Goal: Information Seeking & Learning: Learn about a topic

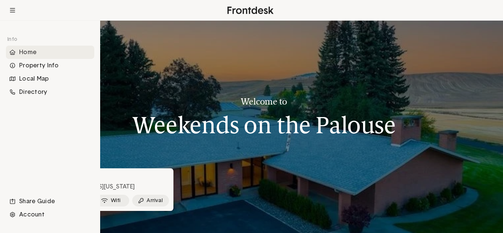
click at [26, 50] on div "Home" at bounding box center [50, 52] width 88 height 13
click at [28, 67] on div "Property Info" at bounding box center [50, 65] width 88 height 13
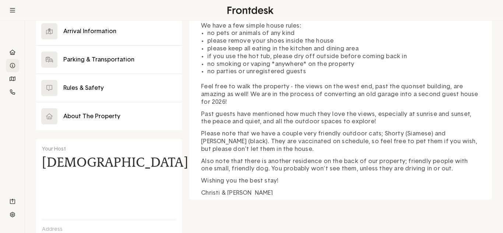
scroll to position [218, 0]
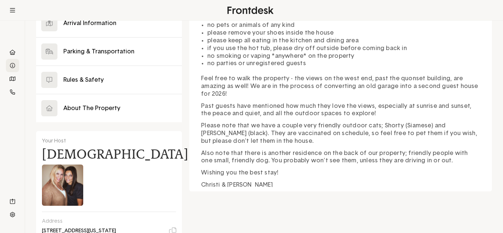
click at [452, 184] on div "We hope your travel to the [GEOGRAPHIC_DATA] was safe, pleasant, and comfortabl…" at bounding box center [340, 71] width 303 height 247
click at [454, 181] on p "Christi & [PERSON_NAME]" at bounding box center [340, 185] width 279 height 8
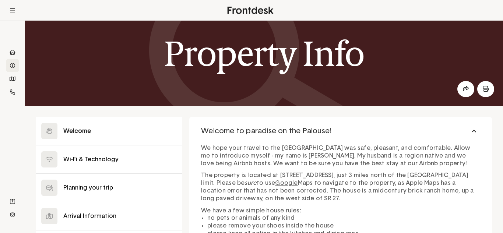
scroll to position [0, 0]
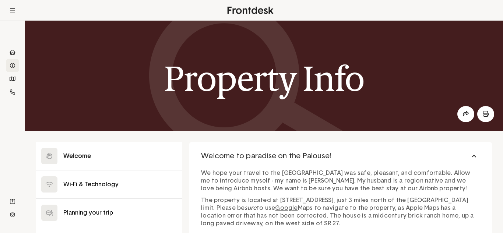
click at [435, 190] on p "We hope your travel to the [GEOGRAPHIC_DATA] was safe, pleasant, and comfortabl…" at bounding box center [340, 180] width 279 height 23
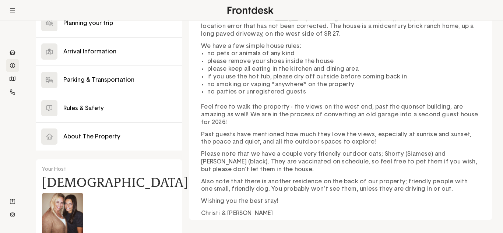
scroll to position [192, 0]
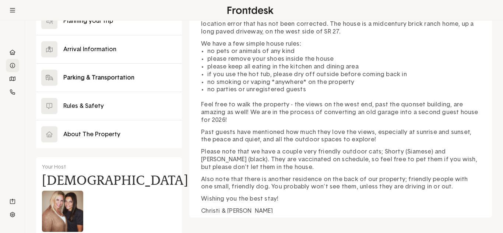
click at [106, 77] on button at bounding box center [109, 78] width 146 height 28
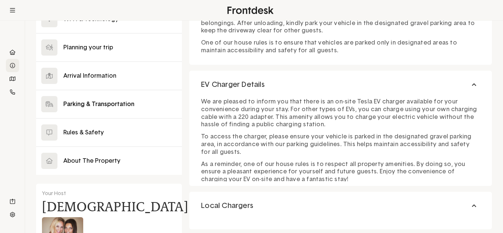
scroll to position [166, 0]
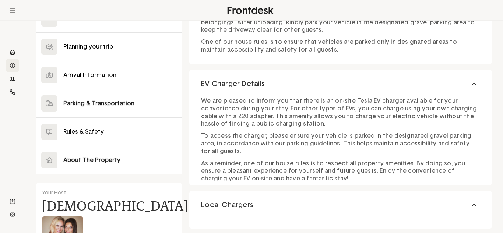
click at [88, 164] on button at bounding box center [109, 160] width 146 height 28
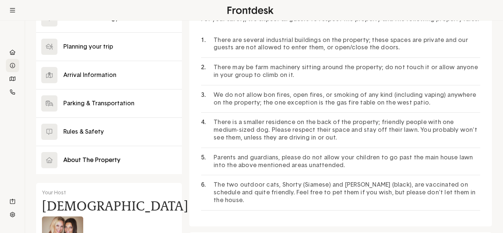
click at [59, 159] on button at bounding box center [109, 160] width 146 height 28
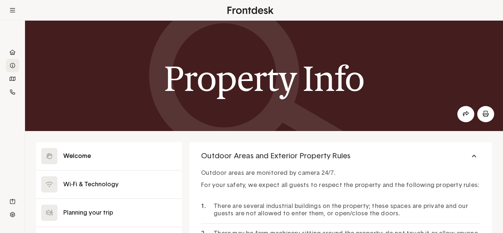
click at [70, 158] on button at bounding box center [109, 156] width 146 height 28
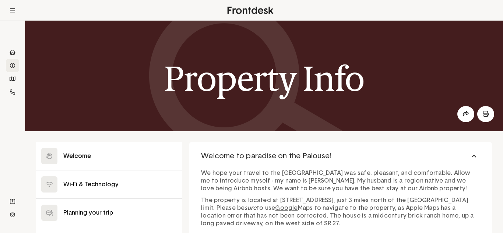
click at [74, 157] on button at bounding box center [109, 156] width 146 height 28
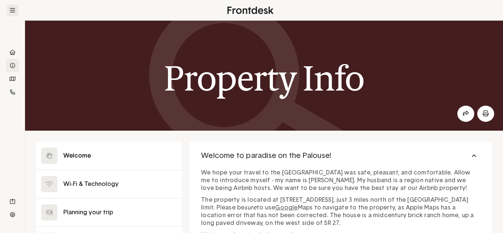
click at [13, 10] on icon at bounding box center [12, 10] width 5 height 4
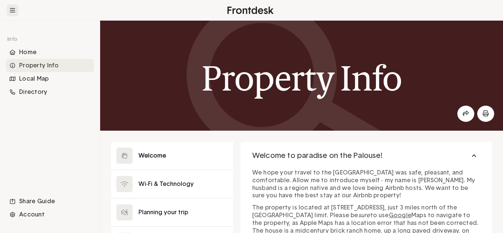
click at [10, 6] on button at bounding box center [13, 10] width 12 height 12
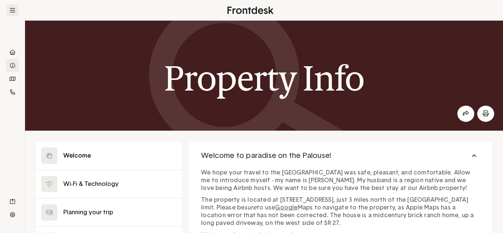
click at [11, 11] on icon at bounding box center [12, 10] width 5 height 6
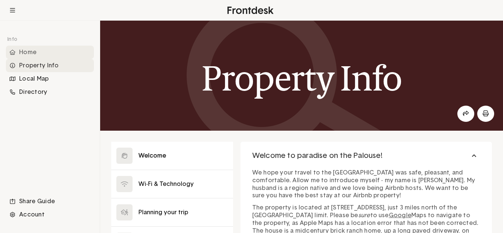
click at [27, 52] on div "Home" at bounding box center [50, 52] width 88 height 13
click at [26, 58] on div "Home" at bounding box center [50, 52] width 88 height 13
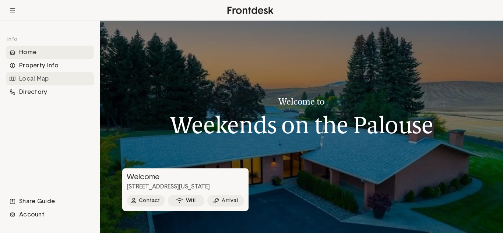
click at [41, 81] on div "Local Map" at bounding box center [50, 78] width 88 height 13
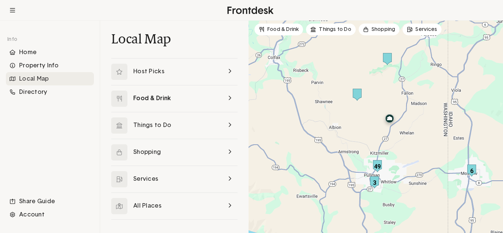
click at [229, 98] on link at bounding box center [174, 98] width 126 height 27
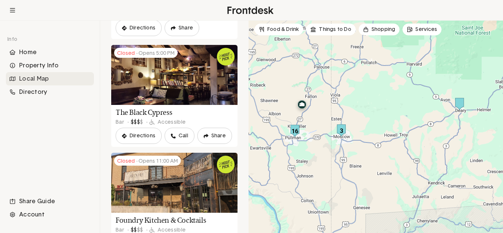
scroll to position [2399, 0]
